Goal: Task Accomplishment & Management: Complete application form

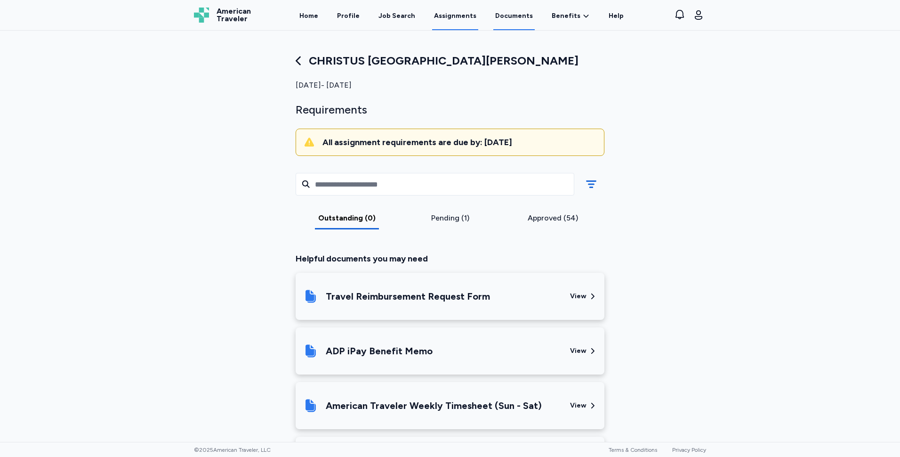
click at [514, 15] on link "Documents" at bounding box center [513, 15] width 41 height 29
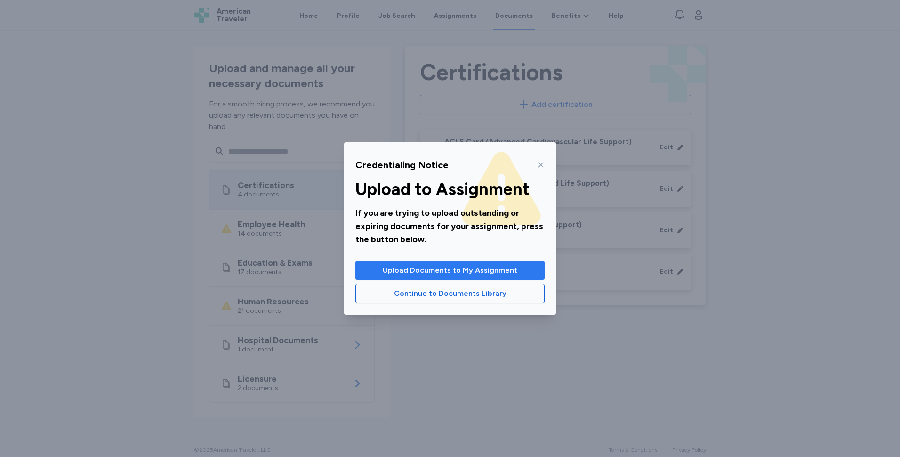
click at [475, 274] on span "Upload Documents to My Assignment" at bounding box center [450, 270] width 135 height 11
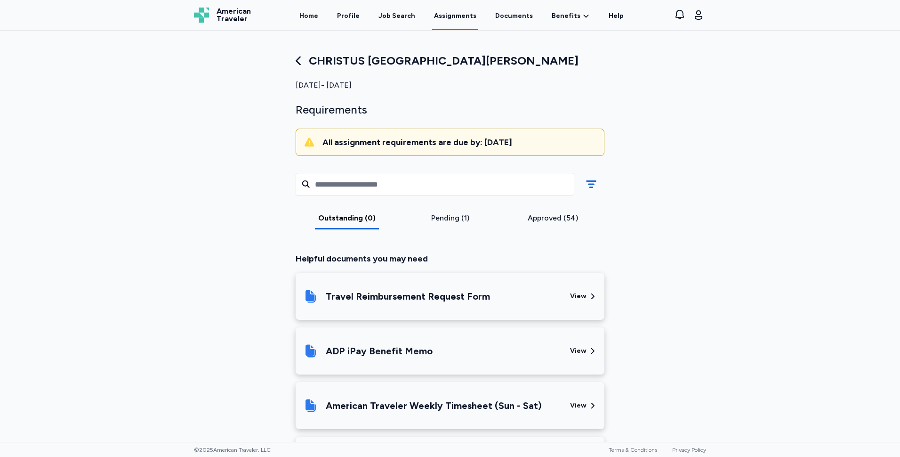
click at [453, 15] on link "Assignments" at bounding box center [455, 15] width 46 height 29
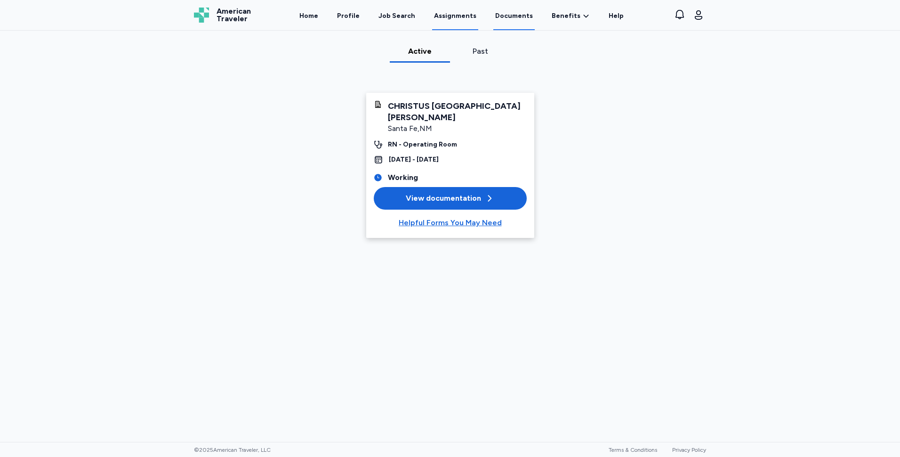
click at [499, 16] on link "Documents" at bounding box center [513, 15] width 41 height 29
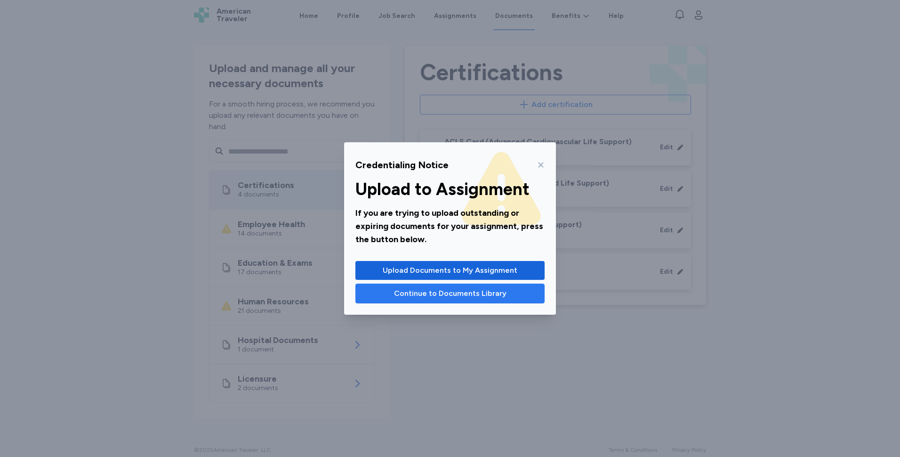
click at [425, 299] on button "Continue to Documents Library" at bounding box center [449, 293] width 189 height 20
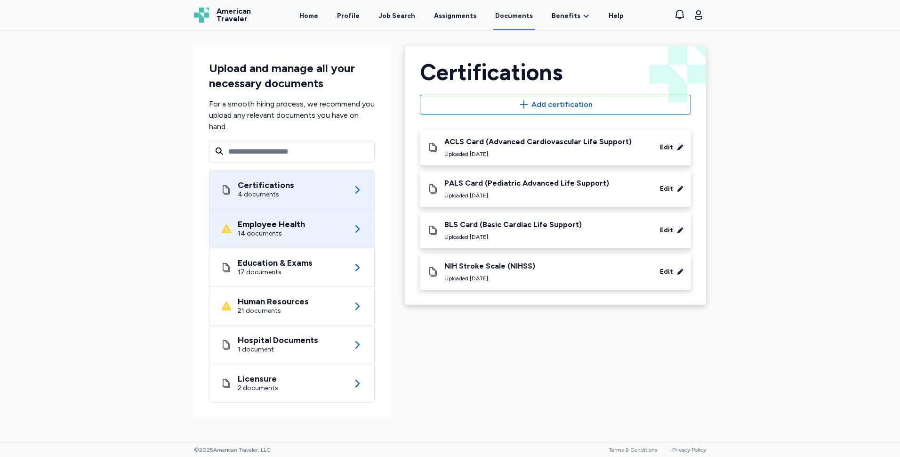
click at [300, 225] on div "Employee Health" at bounding box center [271, 223] width 67 height 9
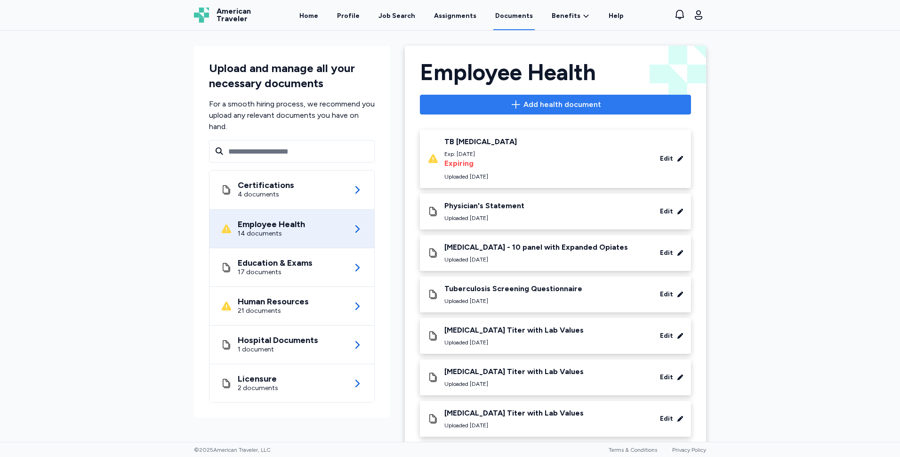
click at [553, 104] on span "Add health document" at bounding box center [562, 104] width 78 height 11
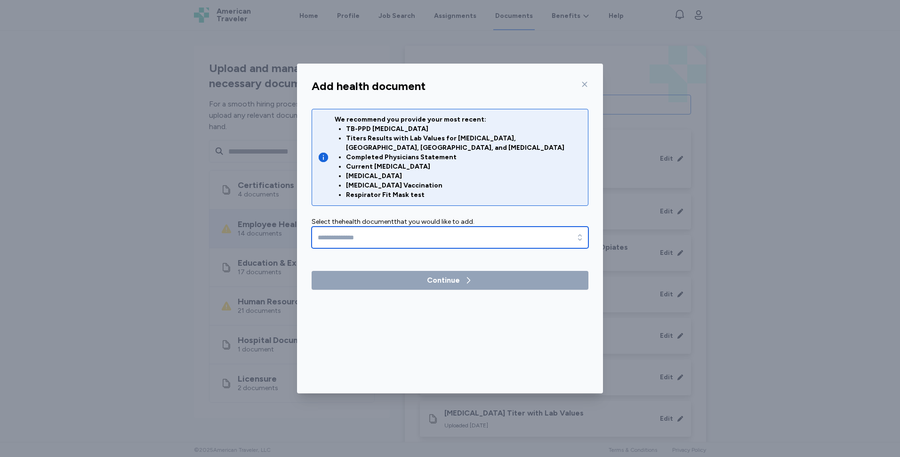
click at [354, 226] on input "text" at bounding box center [450, 237] width 277 height 22
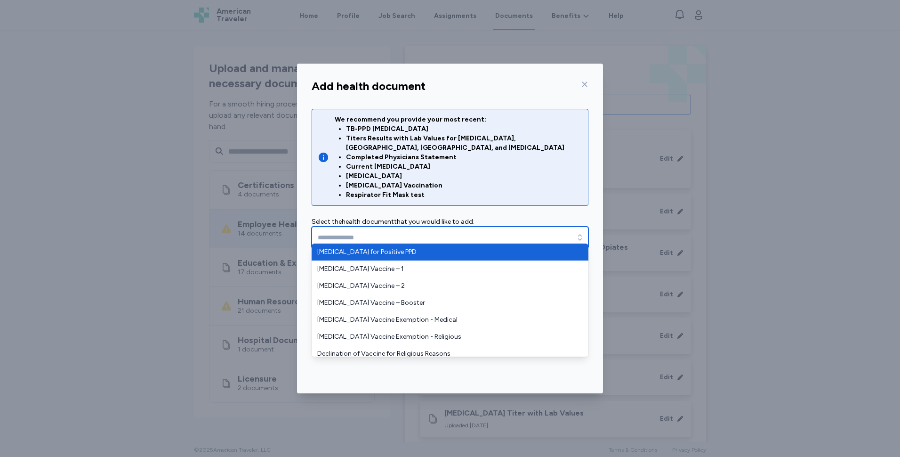
click at [355, 226] on input "text" at bounding box center [450, 237] width 277 height 22
click at [421, 230] on input "text" at bounding box center [450, 237] width 277 height 22
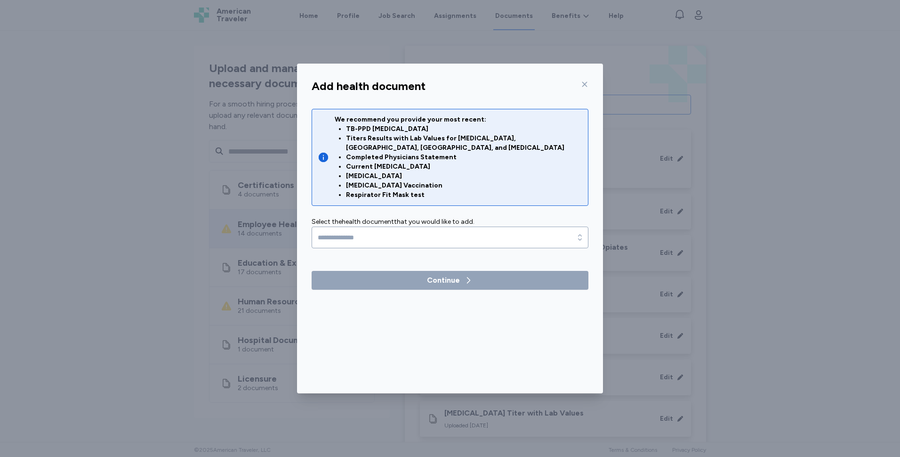
click at [469, 206] on div "We recommend you provide your most recent: TB-PPD [MEDICAL_DATA] Titers Results…" at bounding box center [450, 178] width 277 height 139
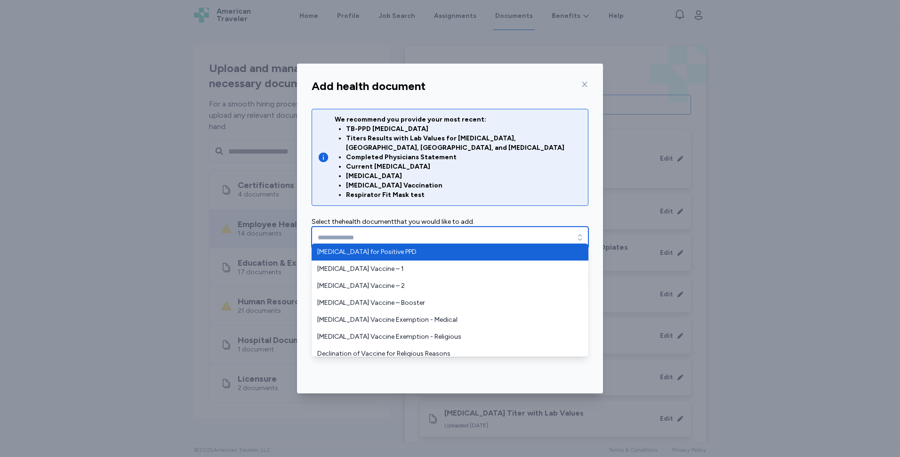
click at [501, 235] on input "text" at bounding box center [450, 237] width 277 height 22
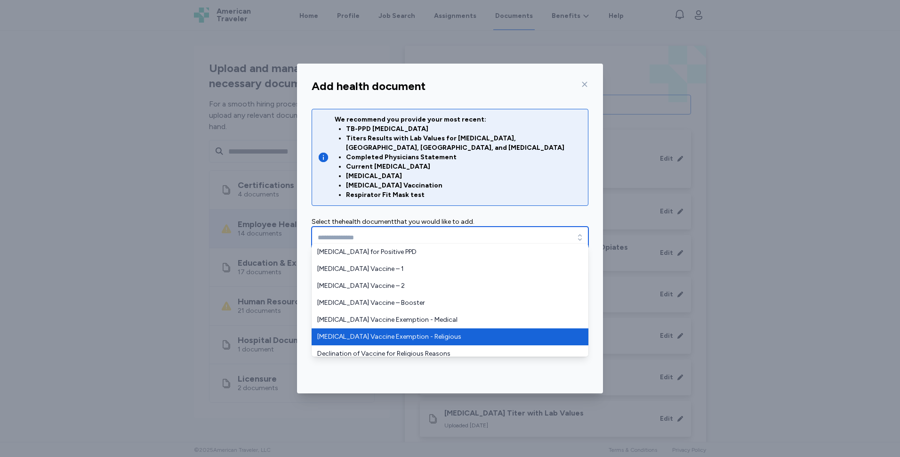
type input "**********"
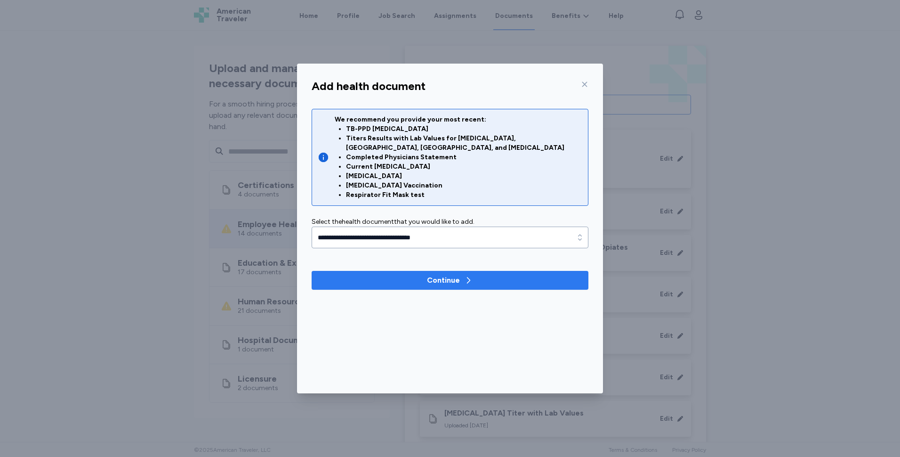
click at [452, 274] on div "Continue" at bounding box center [443, 279] width 33 height 11
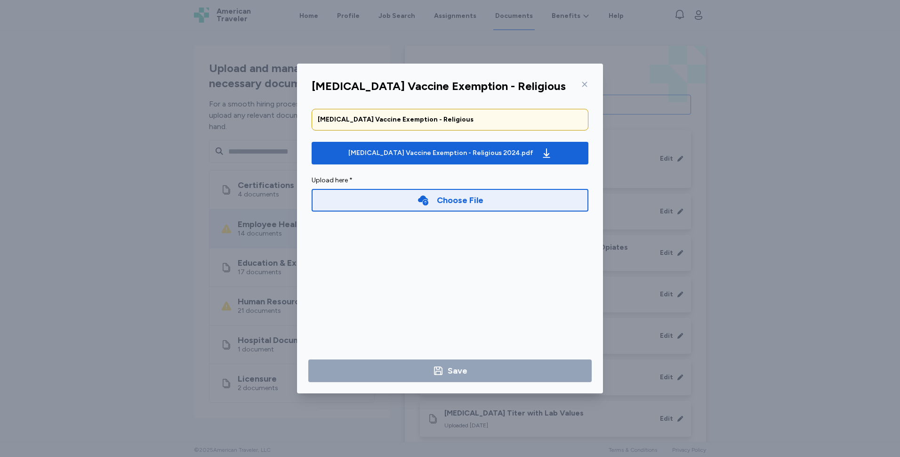
click at [452, 198] on div "Choose File" at bounding box center [460, 199] width 47 height 13
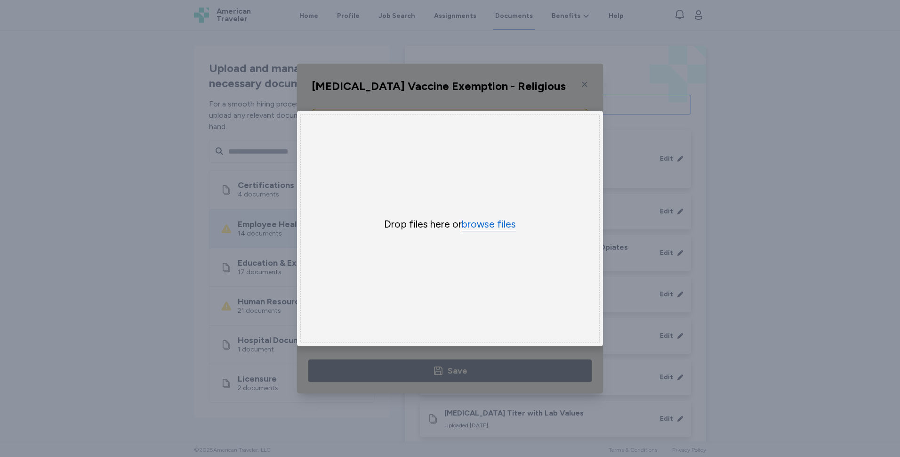
click at [499, 219] on button "browse files" at bounding box center [489, 224] width 54 height 14
click at [485, 218] on button "browse files" at bounding box center [489, 224] width 54 height 14
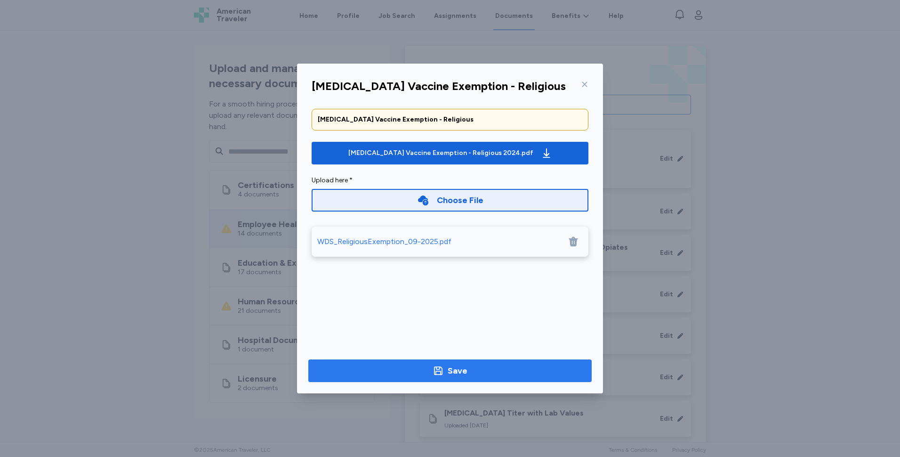
click at [453, 376] on div "Save" at bounding box center [458, 370] width 20 height 13
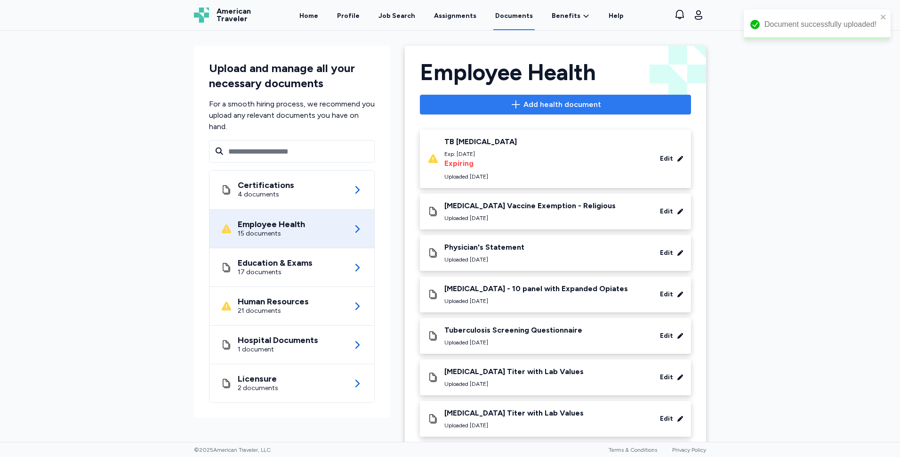
click at [564, 103] on span "Add health document" at bounding box center [562, 104] width 78 height 11
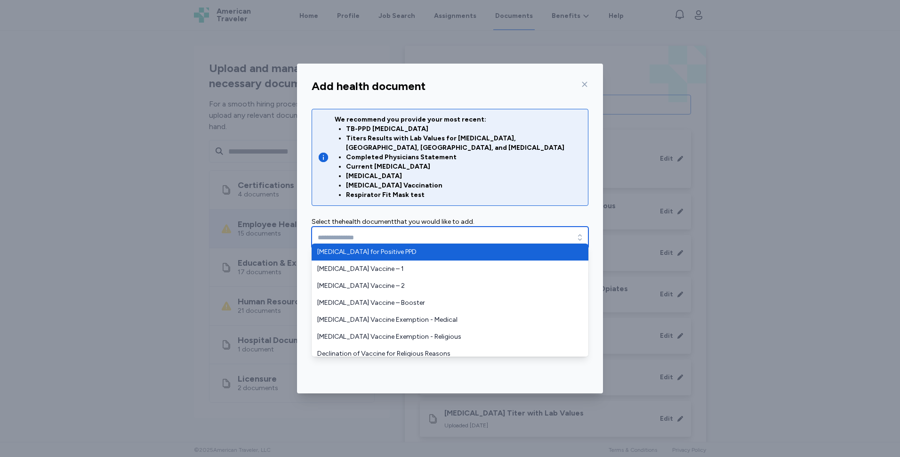
drag, startPoint x: 579, startPoint y: 227, endPoint x: 567, endPoint y: 226, distance: 11.8
click at [580, 233] on icon "button" at bounding box center [579, 237] width 9 height 9
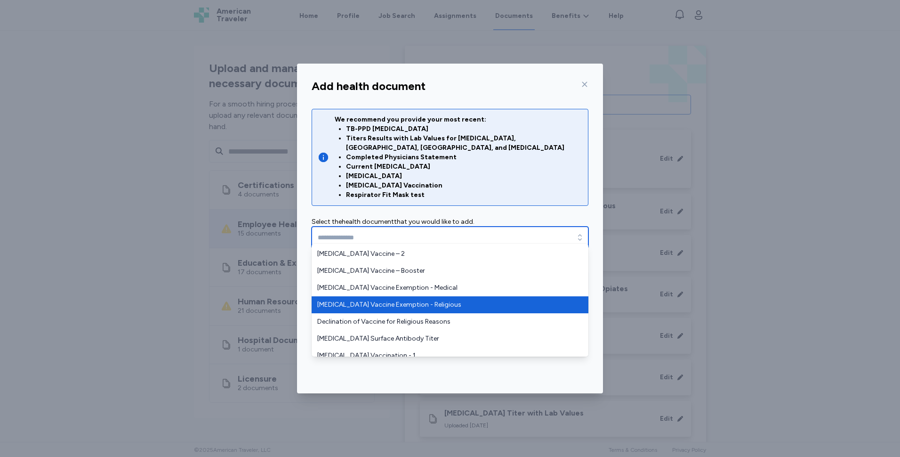
scroll to position [47, 0]
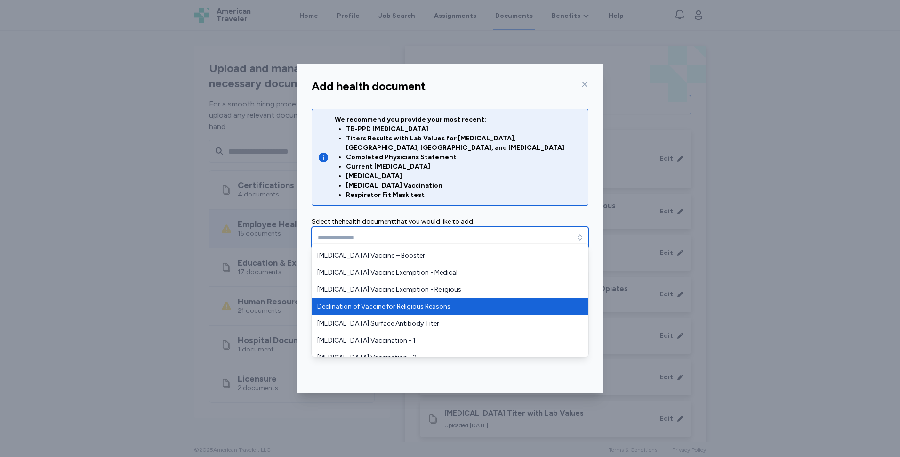
type input "**********"
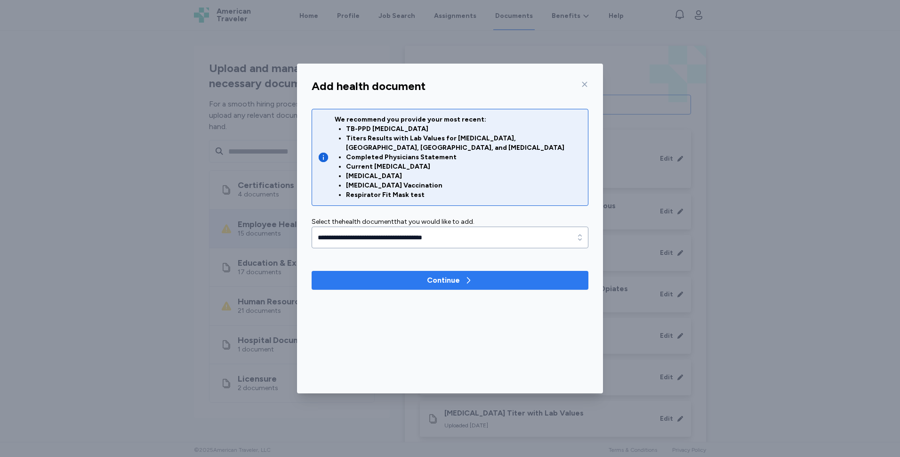
click at [447, 274] on div "Continue" at bounding box center [443, 279] width 33 height 11
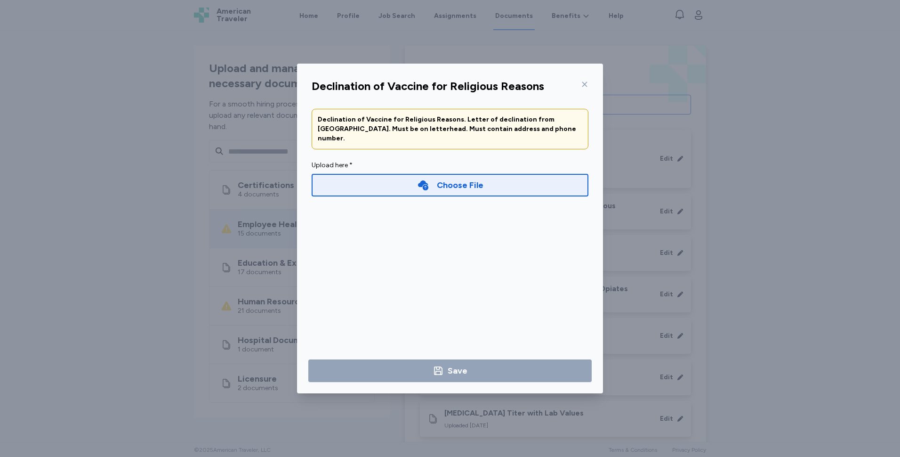
click at [457, 178] on div "Choose File" at bounding box center [460, 184] width 47 height 13
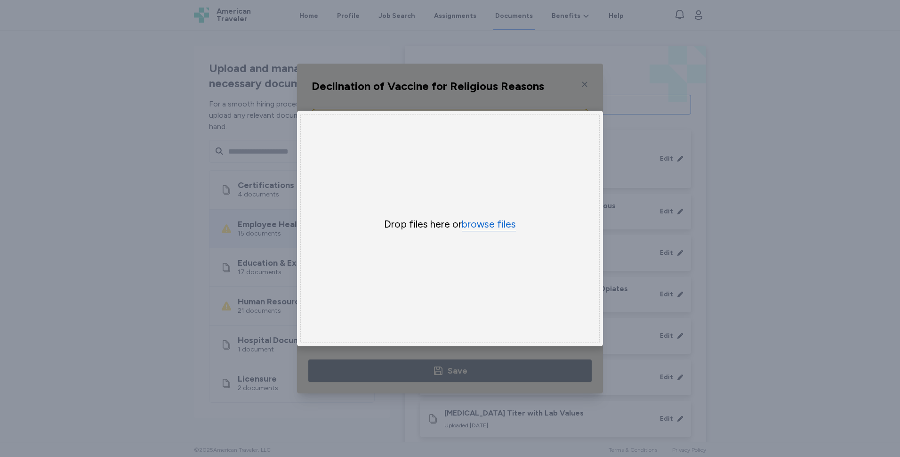
click at [485, 225] on button "browse files" at bounding box center [489, 224] width 54 height 14
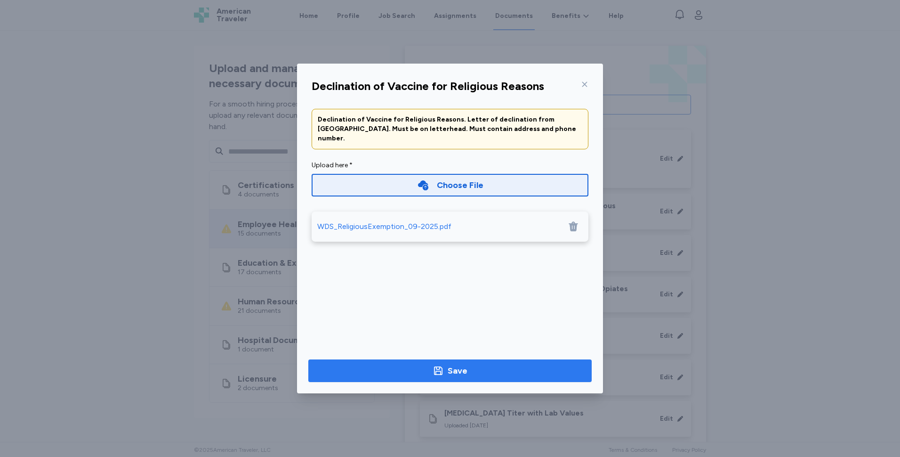
click at [457, 365] on div "Save" at bounding box center [458, 370] width 20 height 13
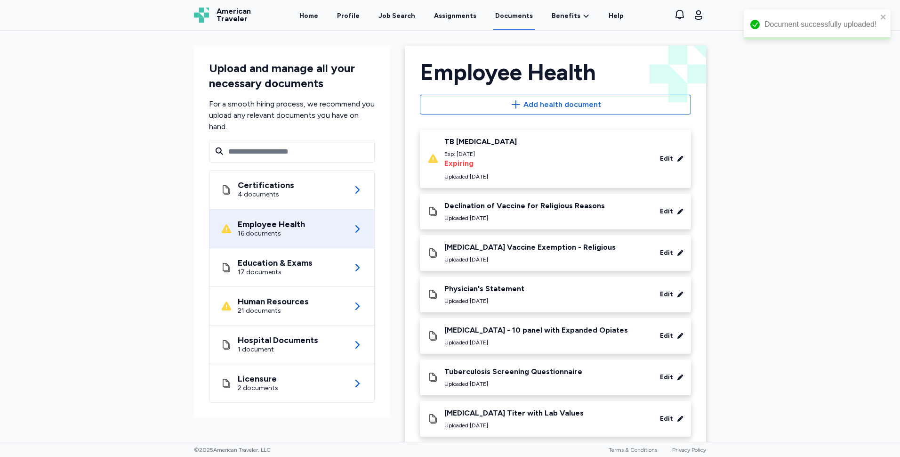
click at [824, 325] on div "Upload and manage all your necessary documents For a smooth hiring process, we …" at bounding box center [450, 236] width 900 height 411
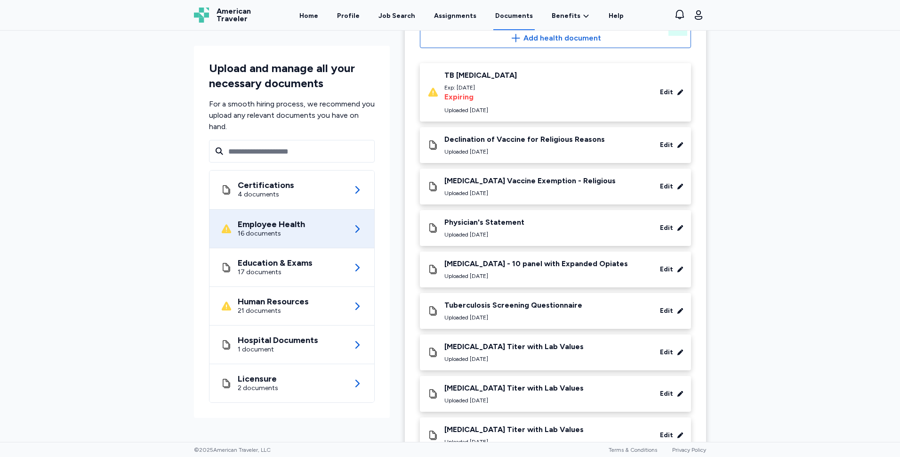
scroll to position [0, 0]
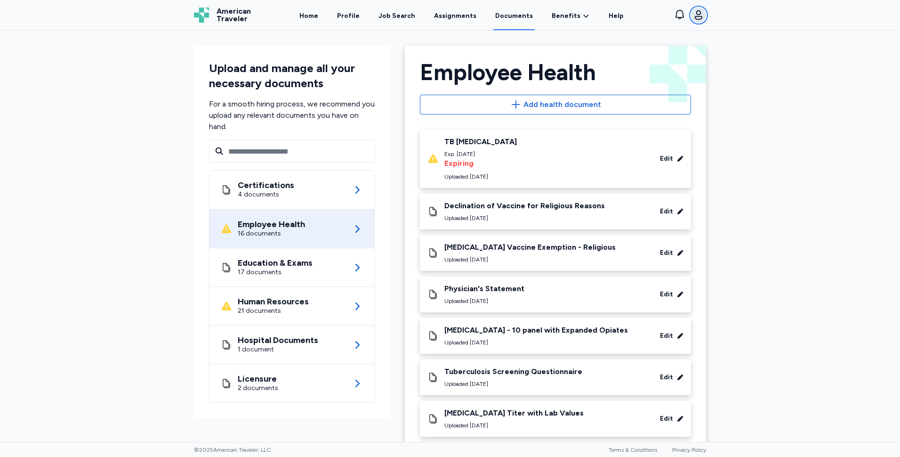
click at [694, 14] on icon "button" at bounding box center [698, 14] width 11 height 11
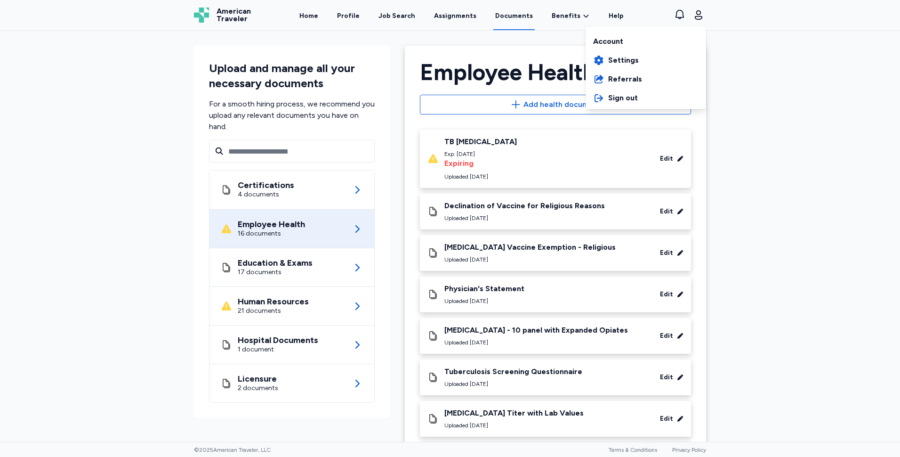
click at [314, 16] on div "American Traveler American Traveler Home Profile Job Search Assignments Documen…" at bounding box center [449, 15] width 527 height 30
click at [313, 17] on link "Home" at bounding box center [309, 15] width 23 height 29
